Goal: Transaction & Acquisition: Book appointment/travel/reservation

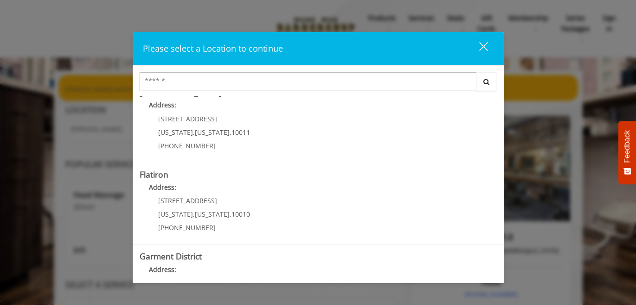
scroll to position [182, 0]
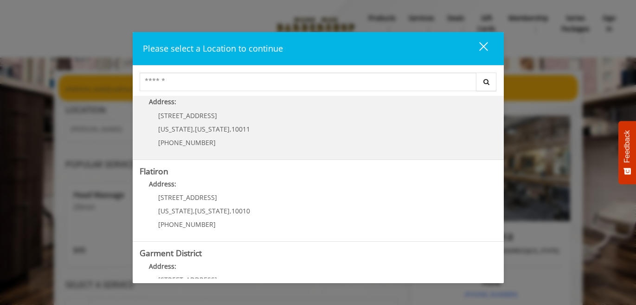
click at [355, 118] on Street "[GEOGRAPHIC_DATA] Address: [STREET_ADDRESS][US_STATE][US_STATE] (646) 850-0041" at bounding box center [318, 118] width 357 height 68
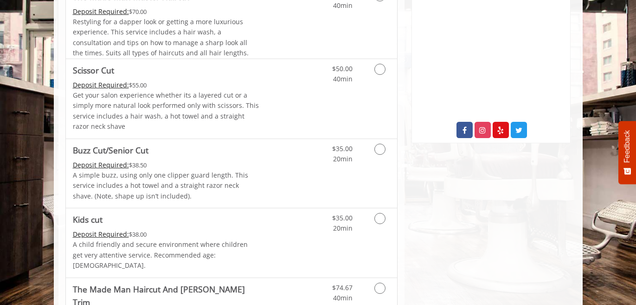
scroll to position [445, 0]
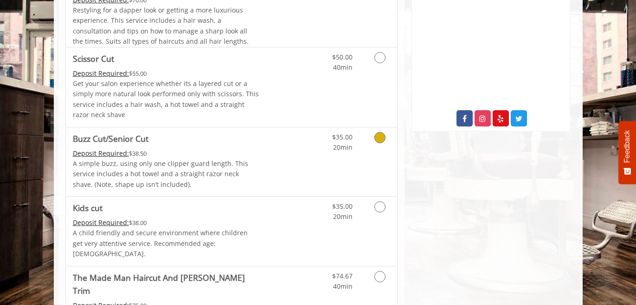
click at [381, 133] on icon "Grooming services" at bounding box center [380, 137] width 11 height 11
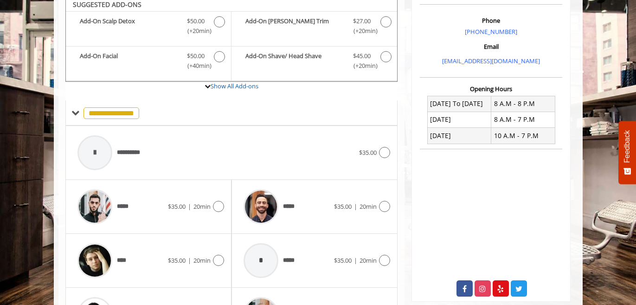
scroll to position [269, 0]
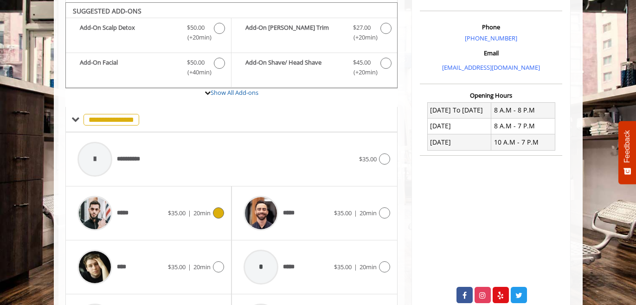
click at [221, 208] on icon at bounding box center [218, 212] width 11 height 11
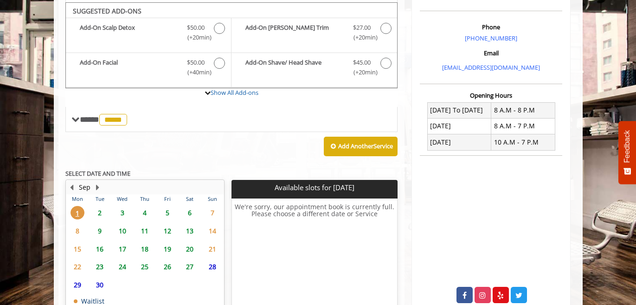
click at [99, 208] on span "2" at bounding box center [100, 212] width 14 height 13
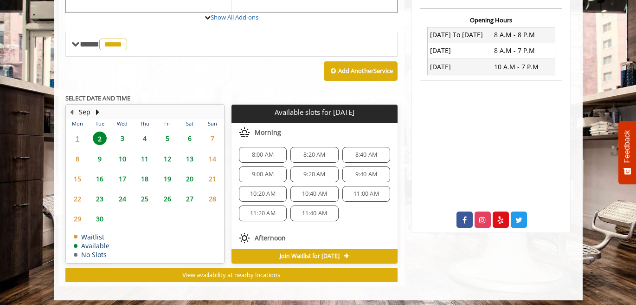
scroll to position [0, 0]
click at [357, 173] on span "9:40 AM" at bounding box center [367, 176] width 22 height 7
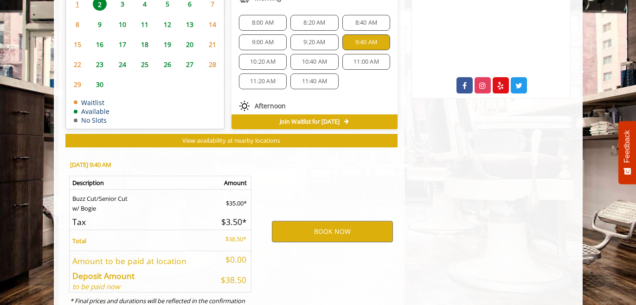
scroll to position [509, 0]
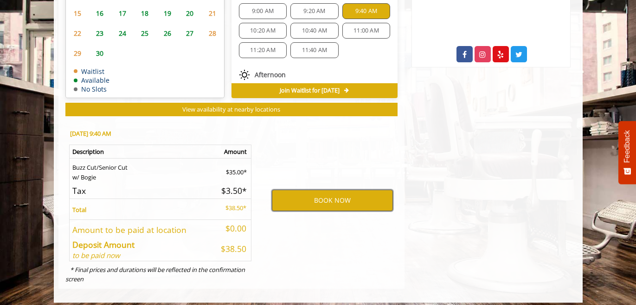
click at [351, 196] on button "BOOK NOW" at bounding box center [332, 199] width 121 height 21
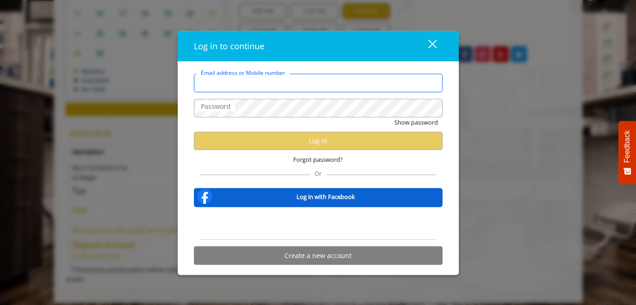
type input "**********"
click at [267, 88] on input "**********" at bounding box center [318, 82] width 249 height 19
click at [431, 44] on div "close" at bounding box center [427, 46] width 19 height 14
